Goal: Information Seeking & Learning: Learn about a topic

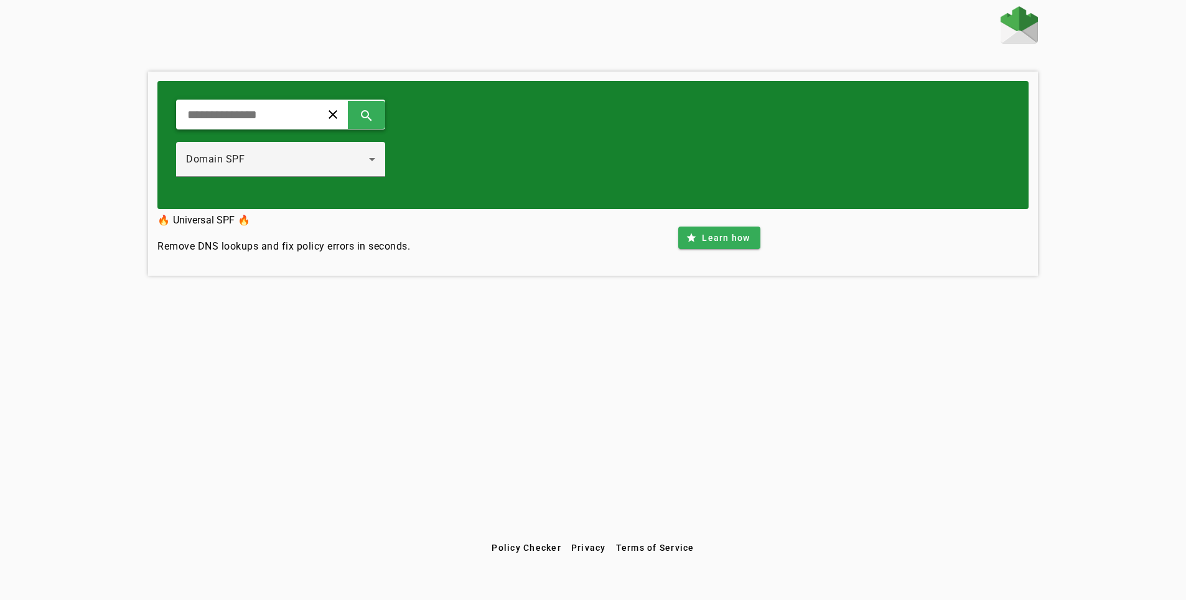
click at [301, 113] on input "text" at bounding box center [243, 114] width 115 height 15
type input "**********"
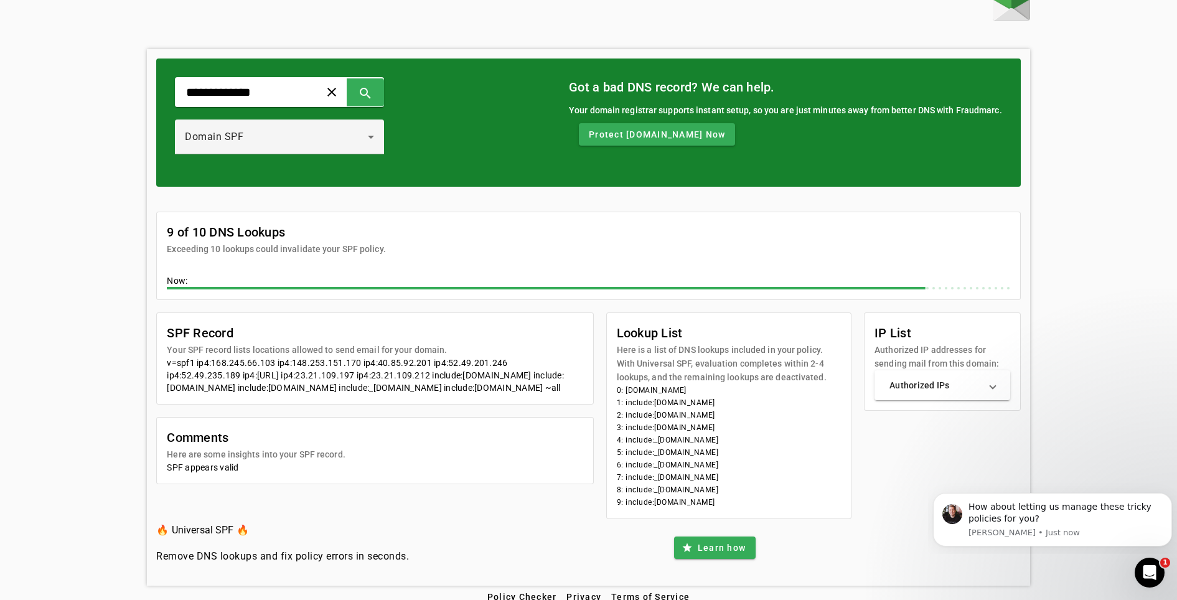
scroll to position [35, 0]
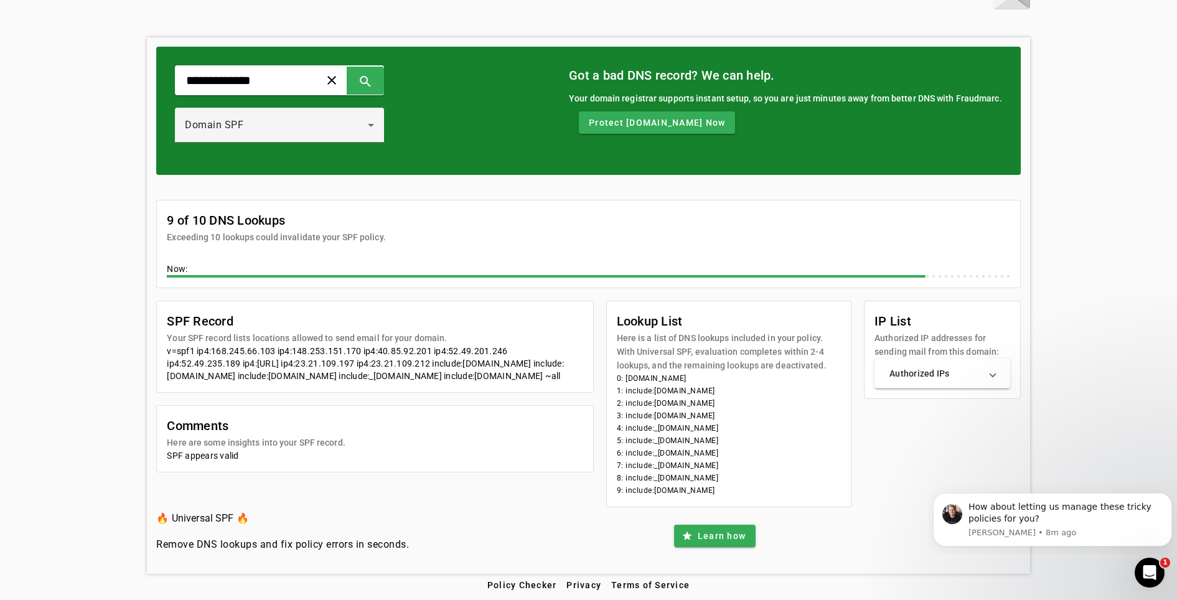
drag, startPoint x: 271, startPoint y: 352, endPoint x: 278, endPoint y: 329, distance: 24.6
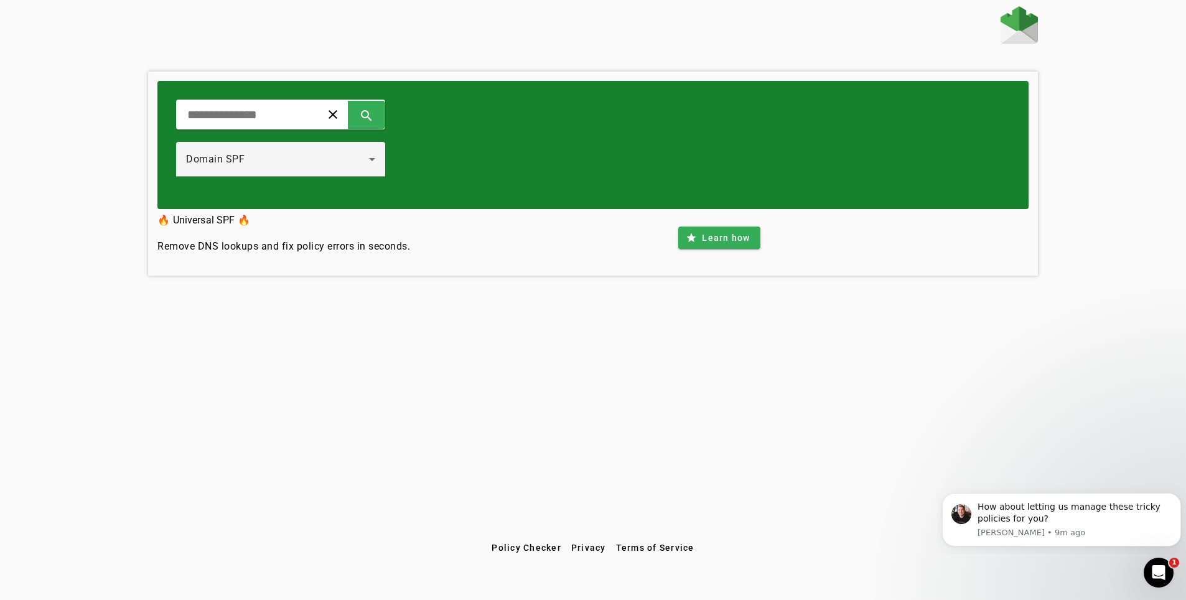
click at [414, 170] on div "clear search Domain SPF" at bounding box center [592, 145] width 871 height 128
click at [380, 164] on icon at bounding box center [372, 159] width 15 height 15
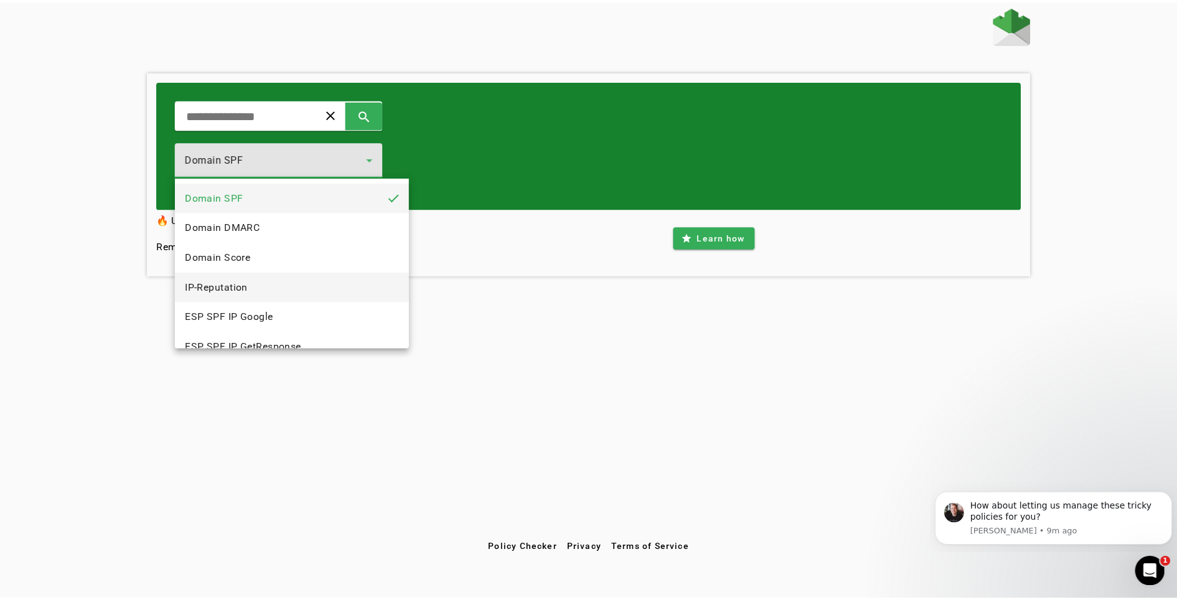
scroll to position [62, 0]
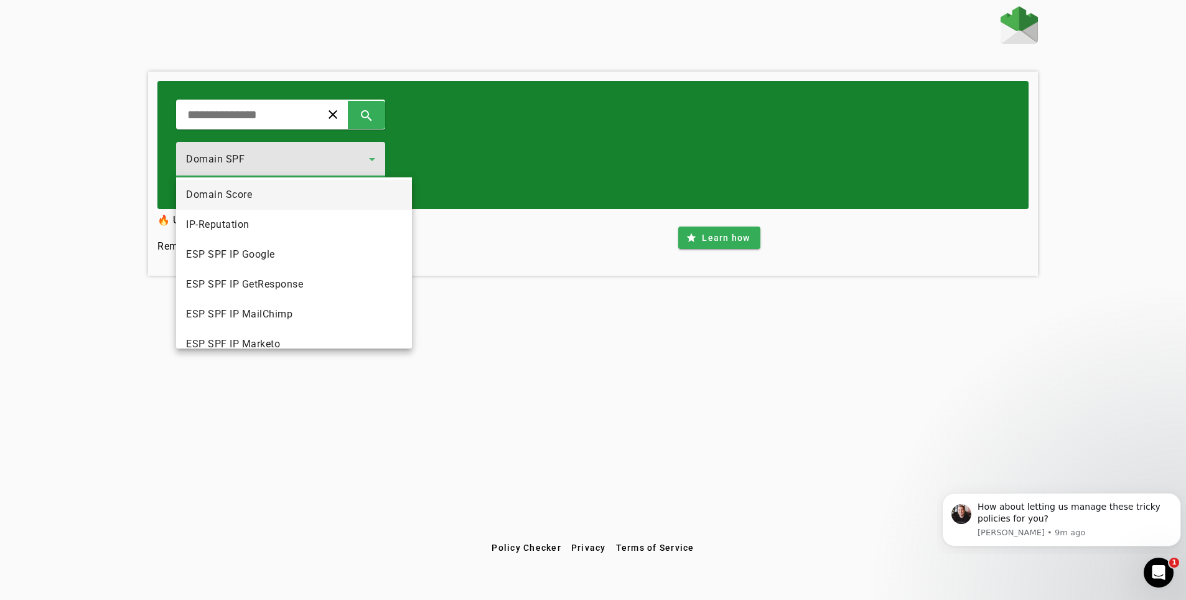
click at [291, 200] on mat-option "Domain Score" at bounding box center [294, 195] width 236 height 30
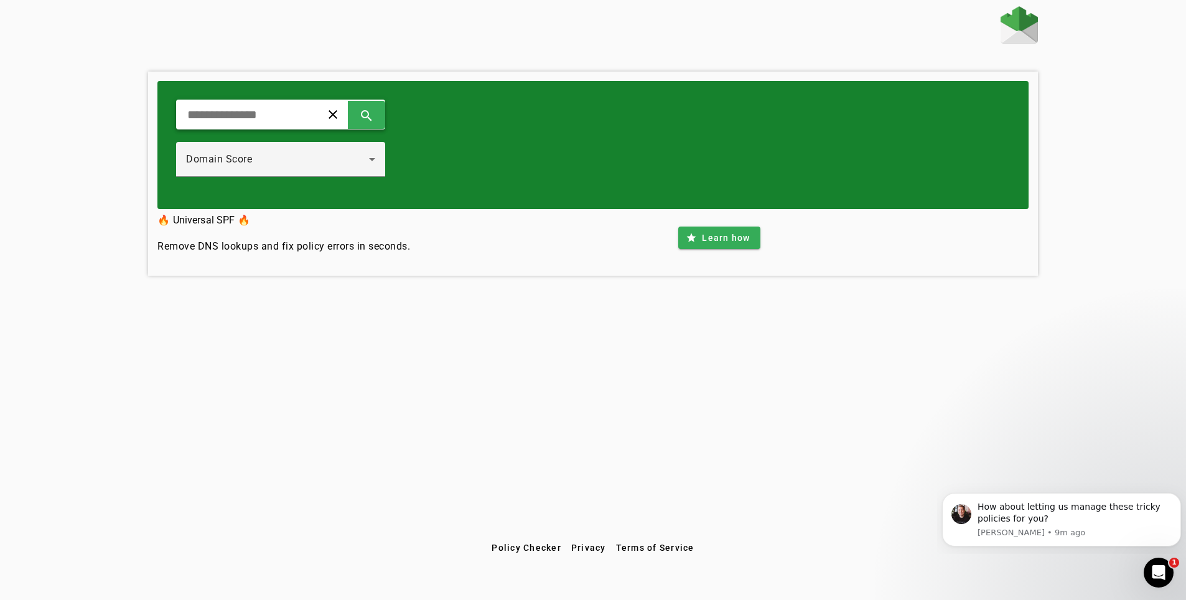
click at [202, 121] on input "text" at bounding box center [243, 114] width 115 height 15
type input "**********"
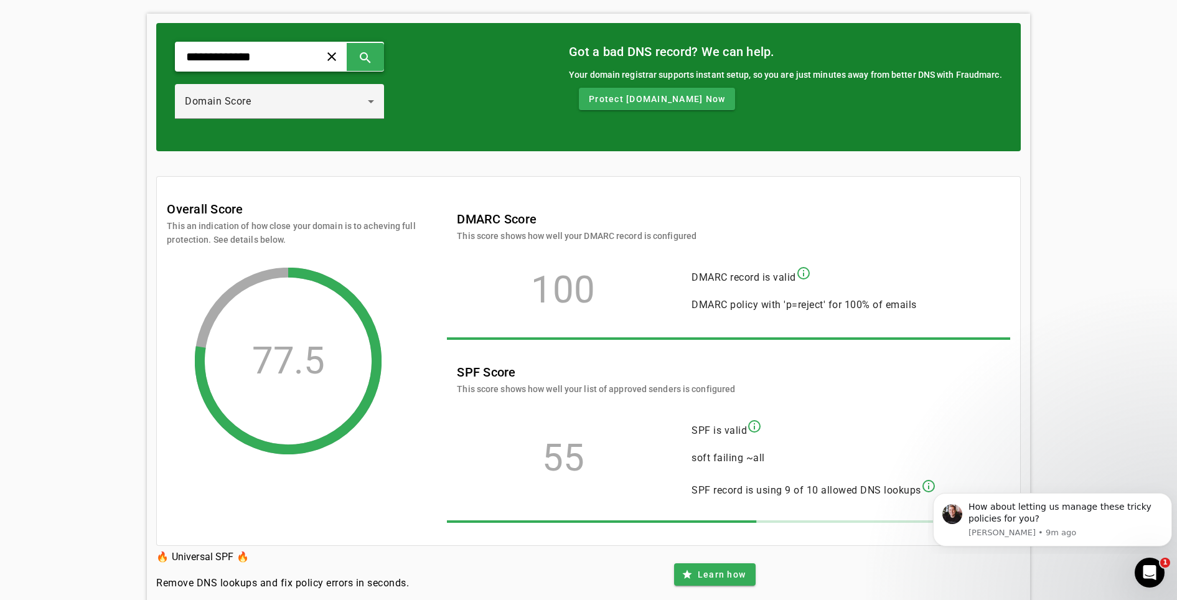
scroll to position [97, 0]
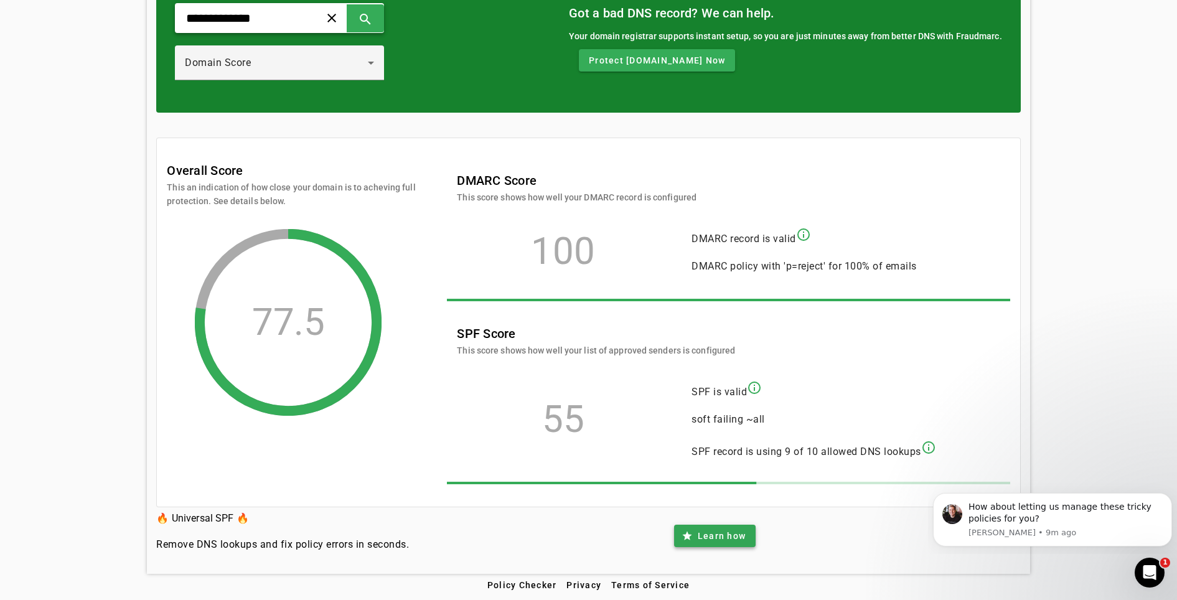
click at [729, 532] on span "Learn how" at bounding box center [722, 536] width 48 height 12
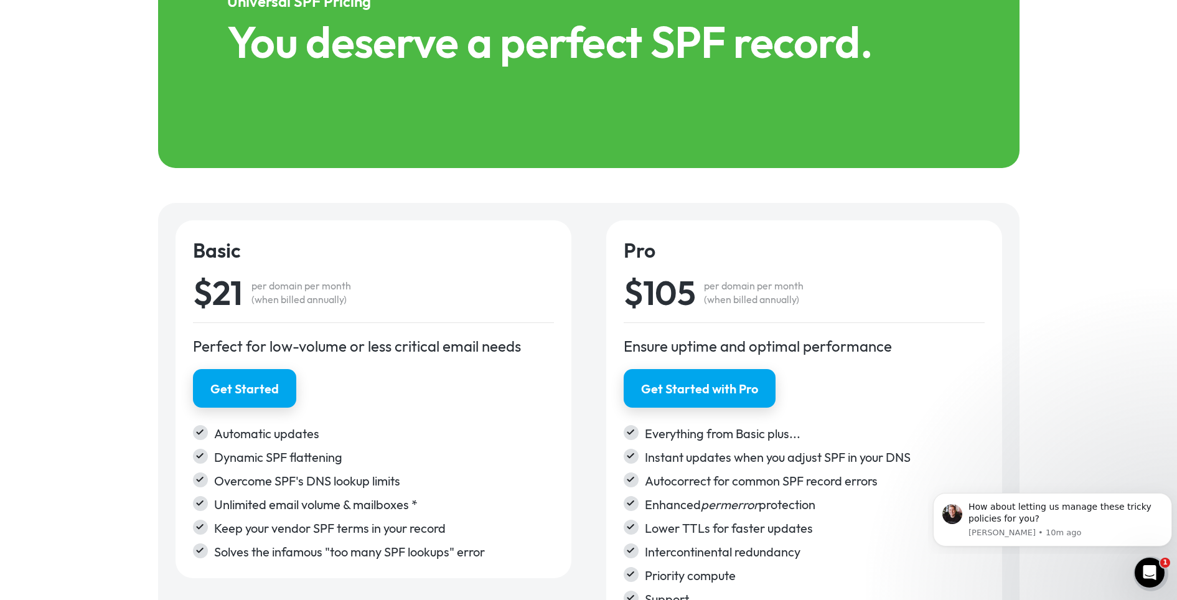
scroll to position [1743, 0]
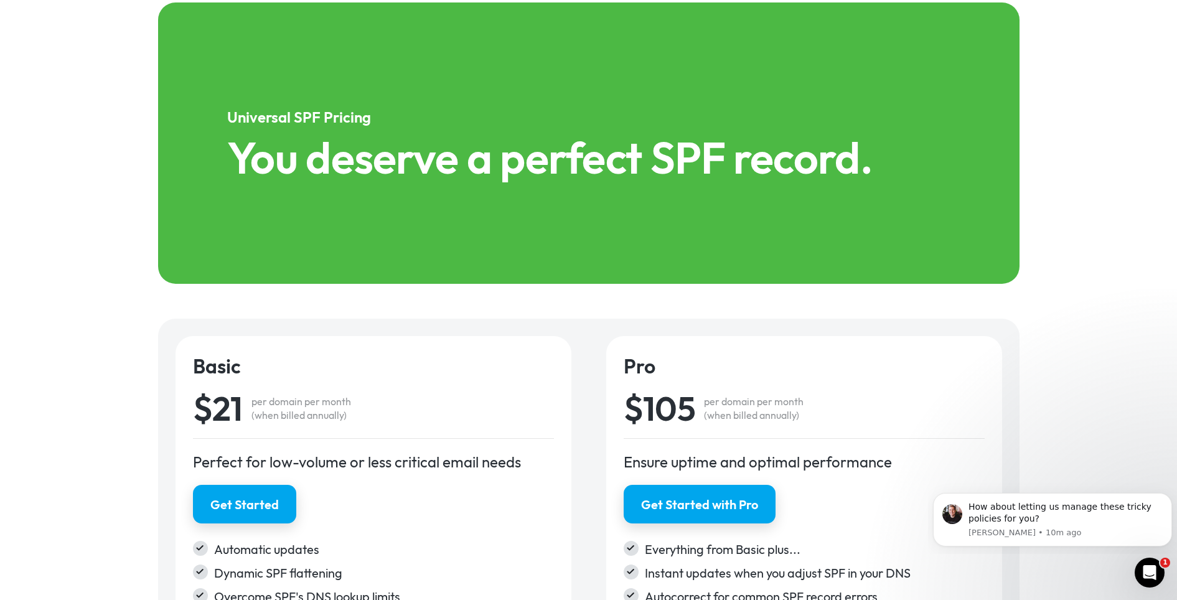
drag, startPoint x: 345, startPoint y: 345, endPoint x: 352, endPoint y: 332, distance: 14.5
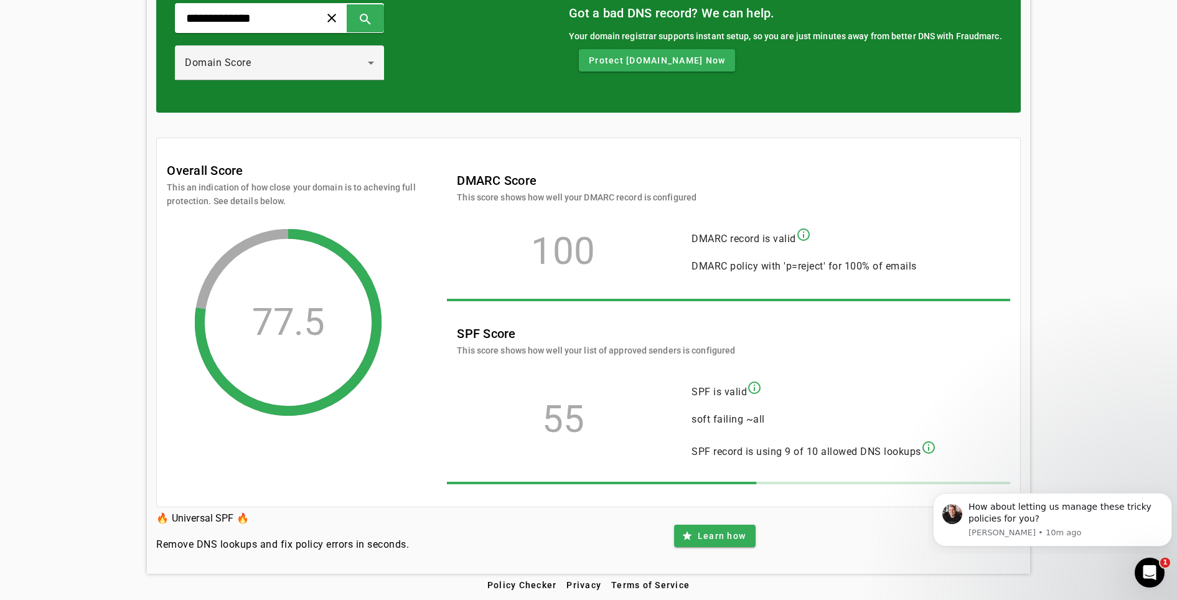
click at [935, 449] on mat-icon "info_outline" at bounding box center [928, 447] width 15 height 15
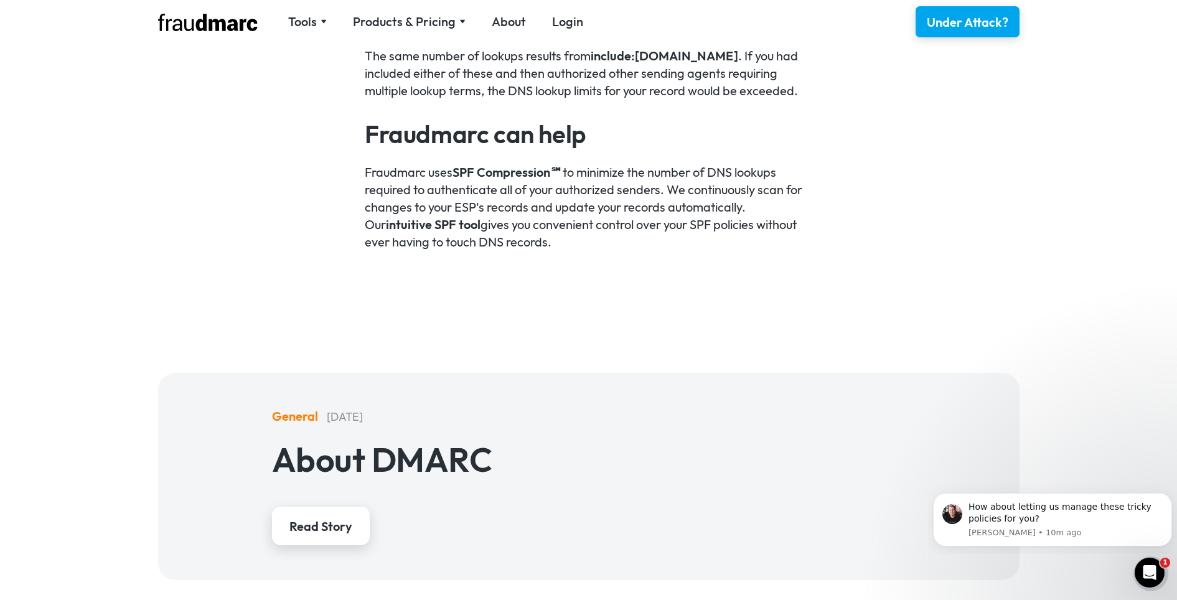
scroll to position [1743, 0]
